Goal: Task Accomplishment & Management: Manage account settings

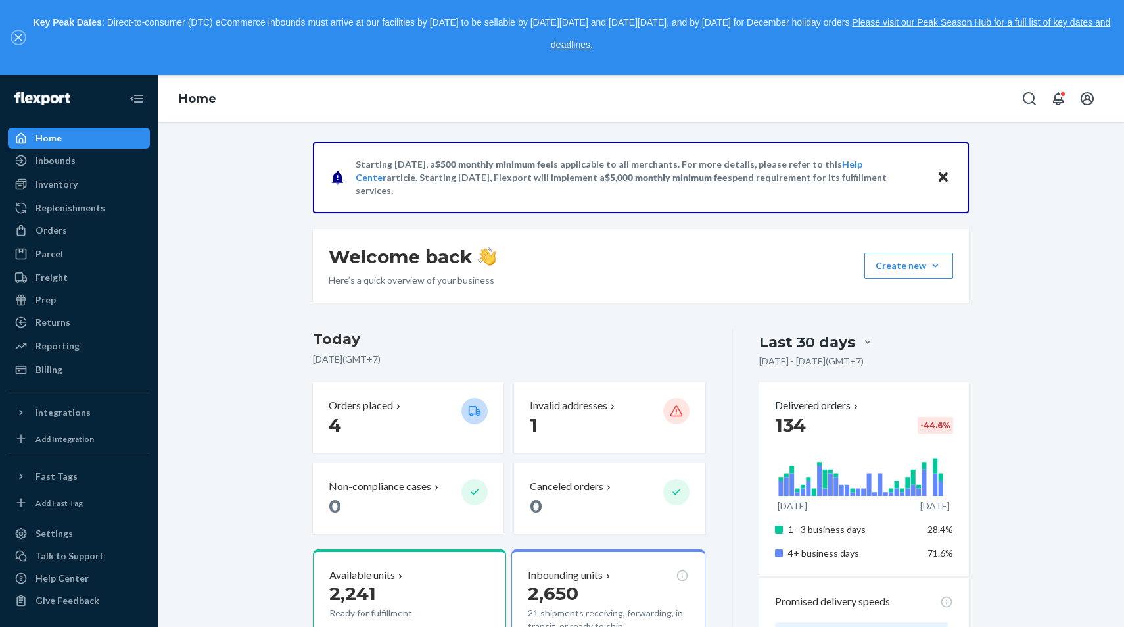
click at [16, 35] on icon "close," at bounding box center [17, 37] width 7 height 7
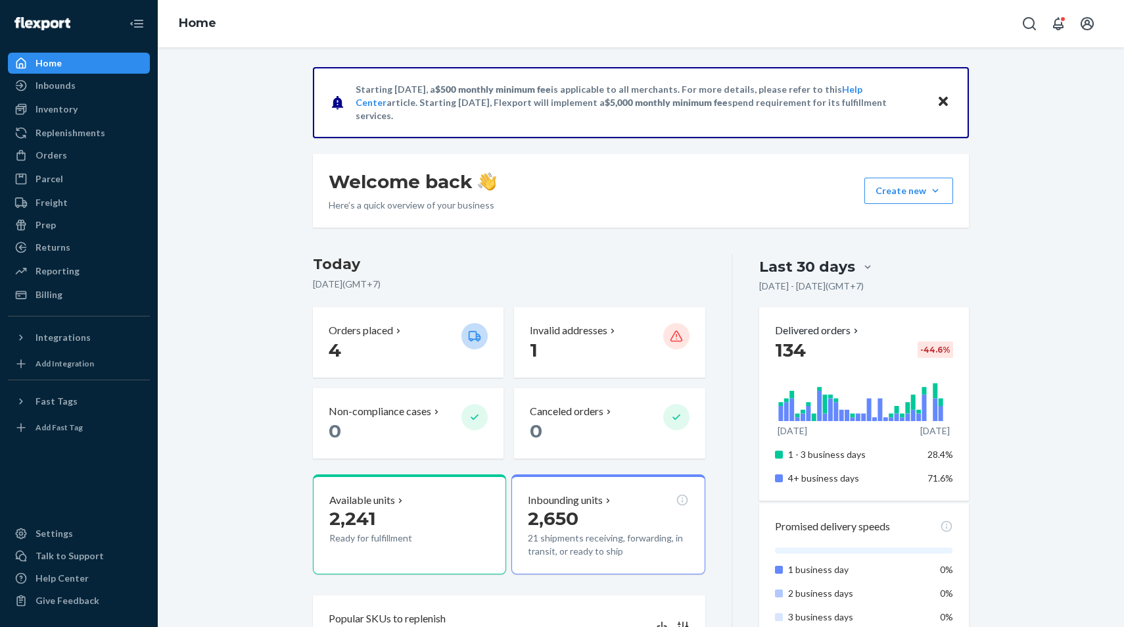
click at [951, 101] on button "Close" at bounding box center [943, 102] width 17 height 19
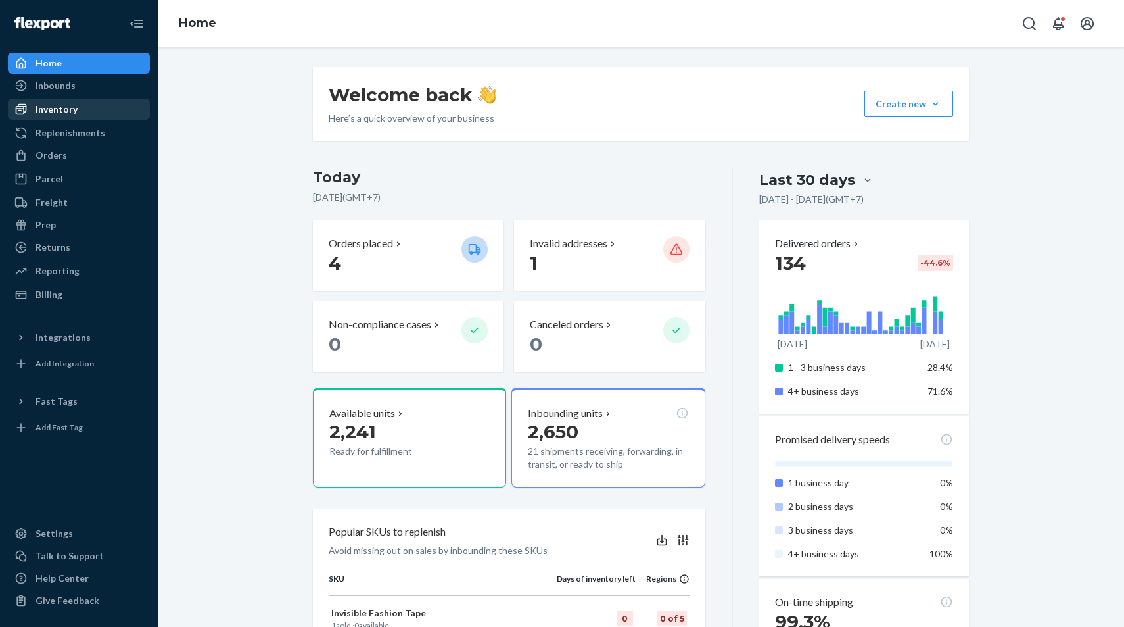
click at [60, 118] on link "Inventory" at bounding box center [79, 109] width 142 height 21
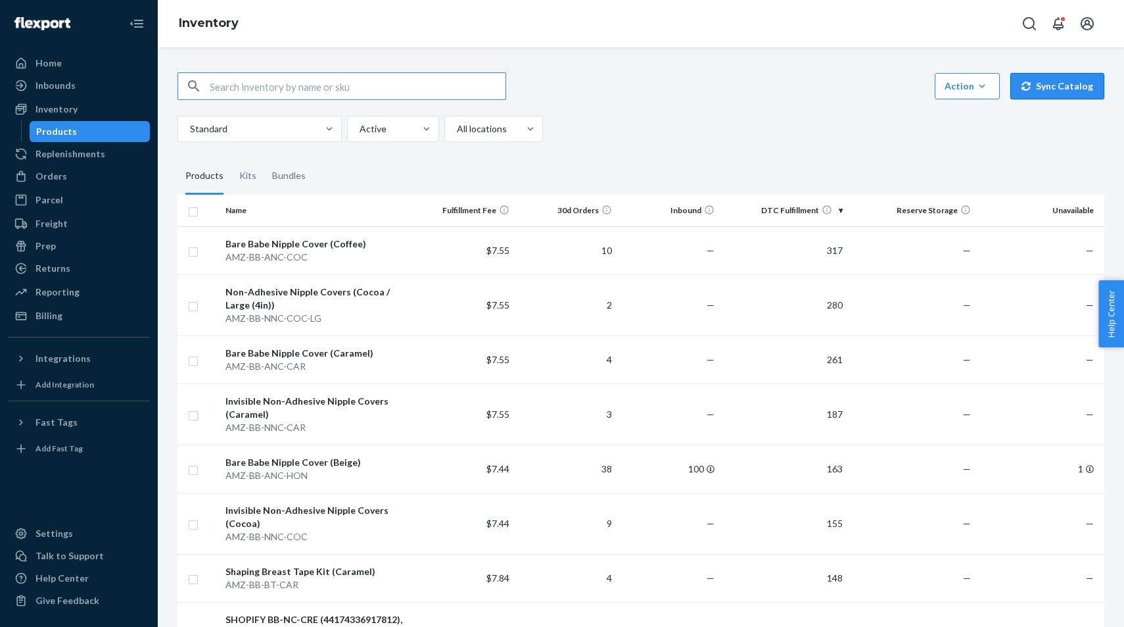
click at [1031, 86] on icon "button" at bounding box center [1026, 86] width 9 height 9
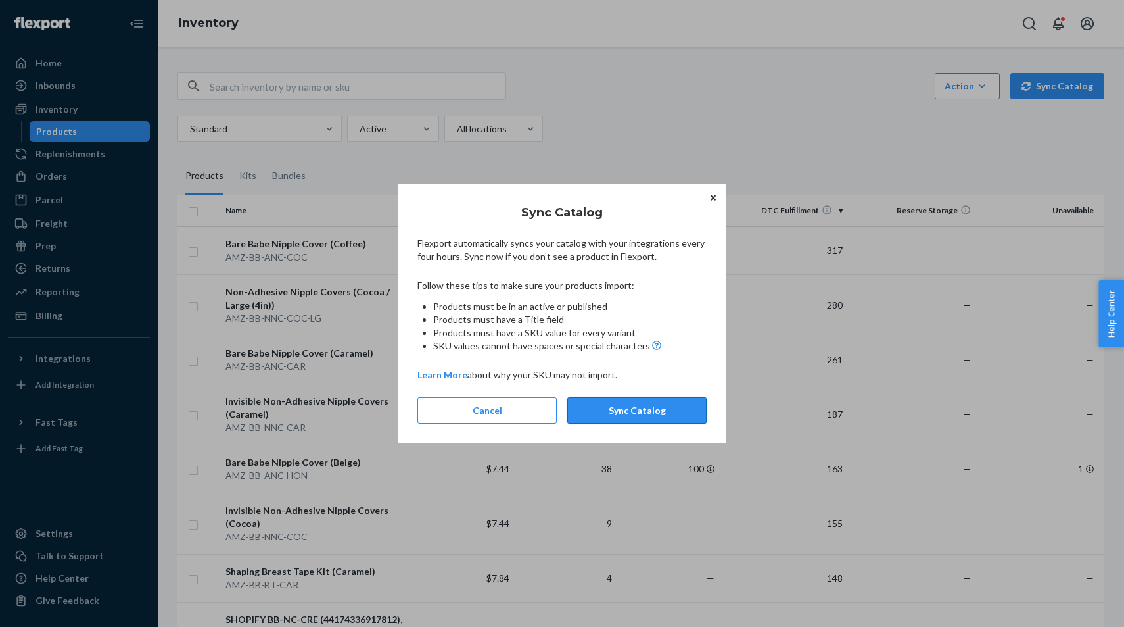
click at [625, 416] on button "Sync Catalog" at bounding box center [636, 410] width 139 height 26
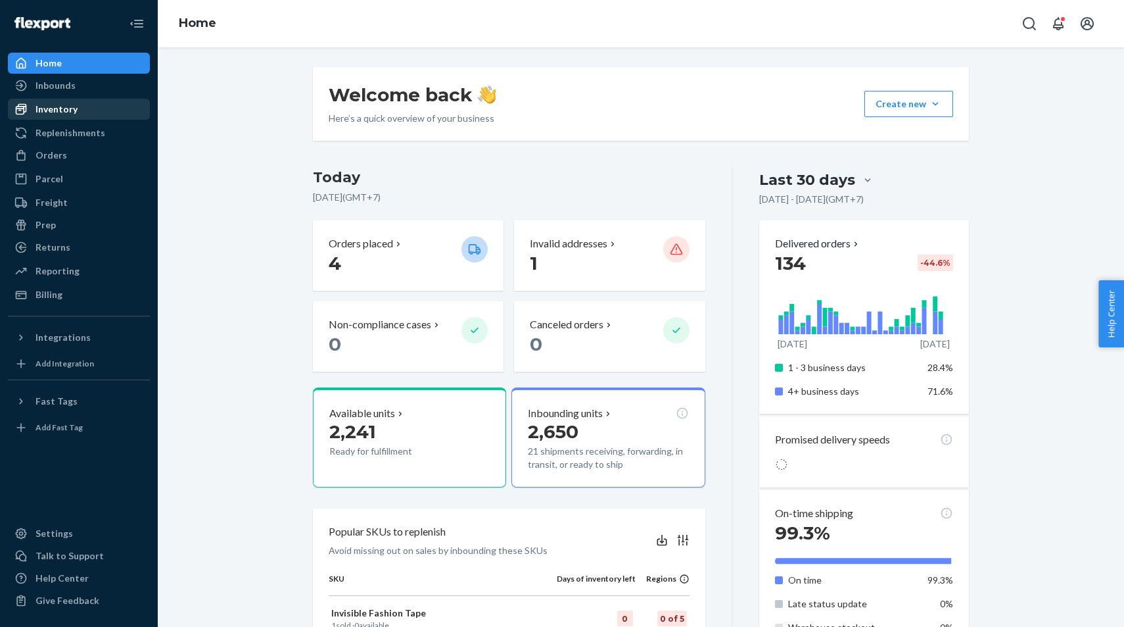
click at [77, 114] on div "Inventory" at bounding box center [78, 109] width 139 height 18
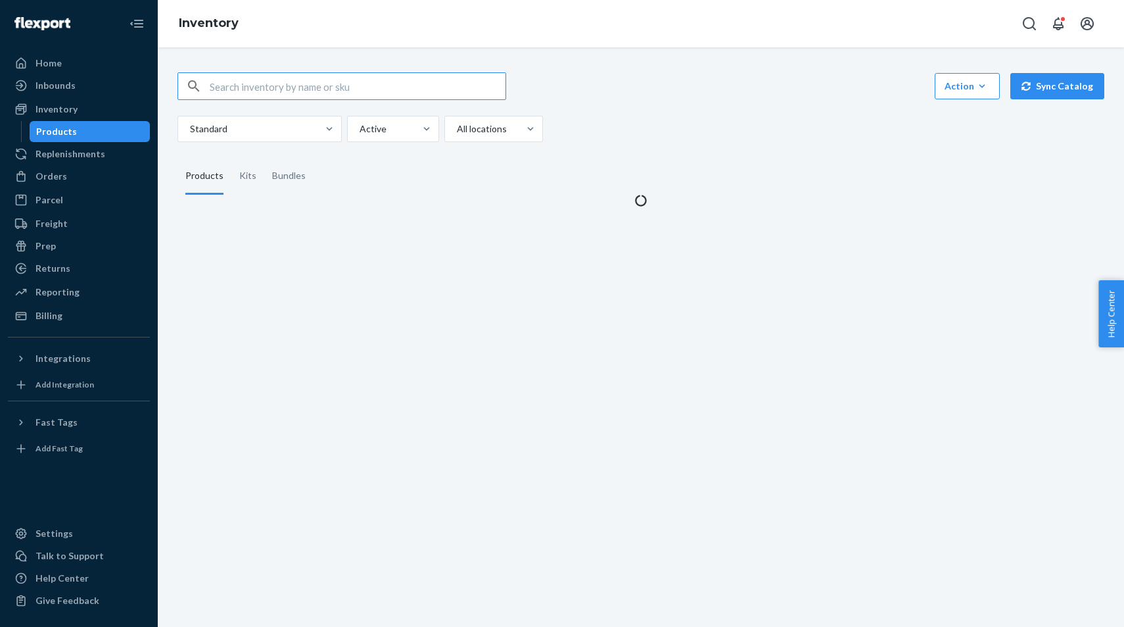
click at [247, 89] on input "text" at bounding box center [358, 86] width 296 height 26
type input "ssb"
